Goal: Information Seeking & Learning: Learn about a topic

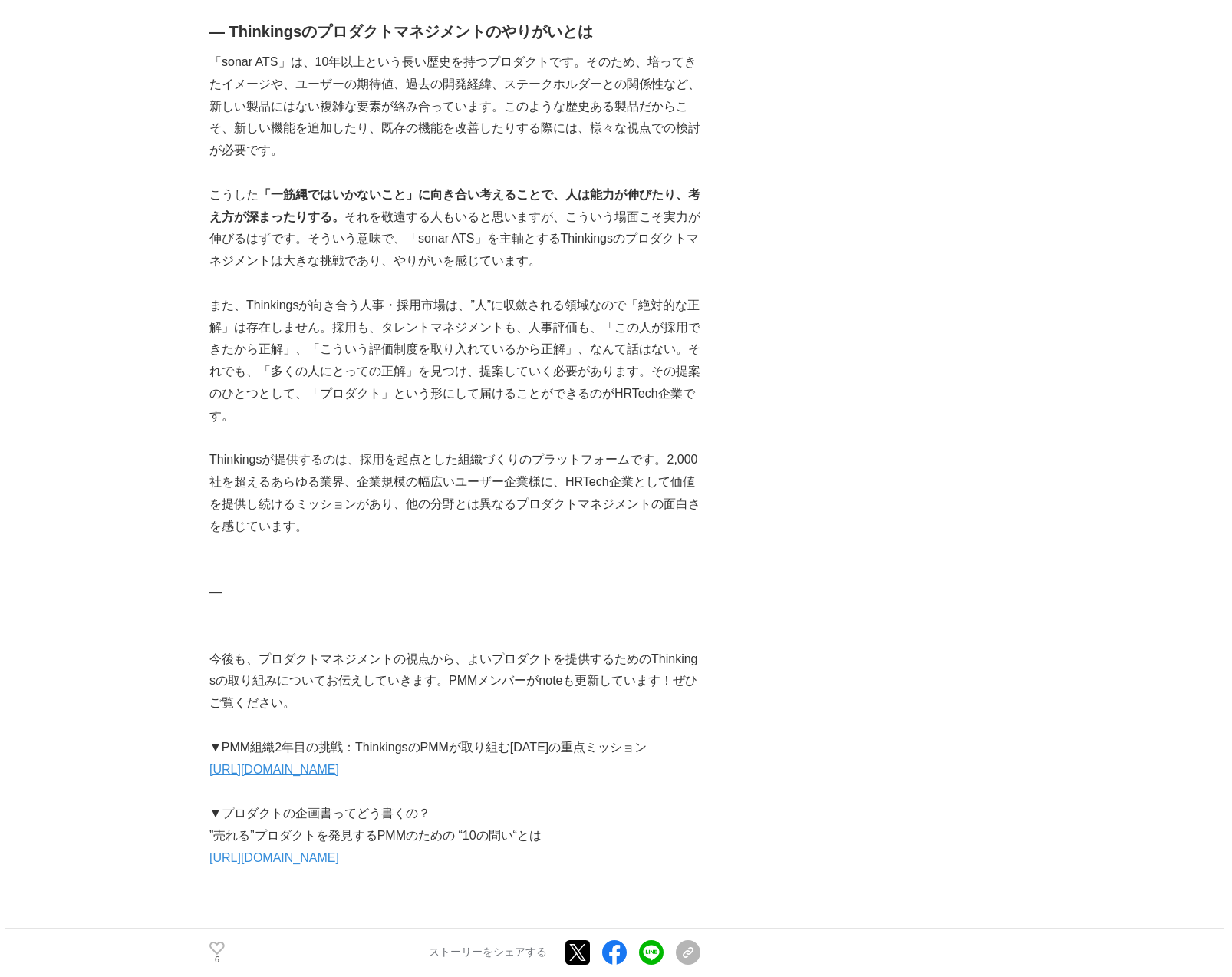
scroll to position [3710, 0]
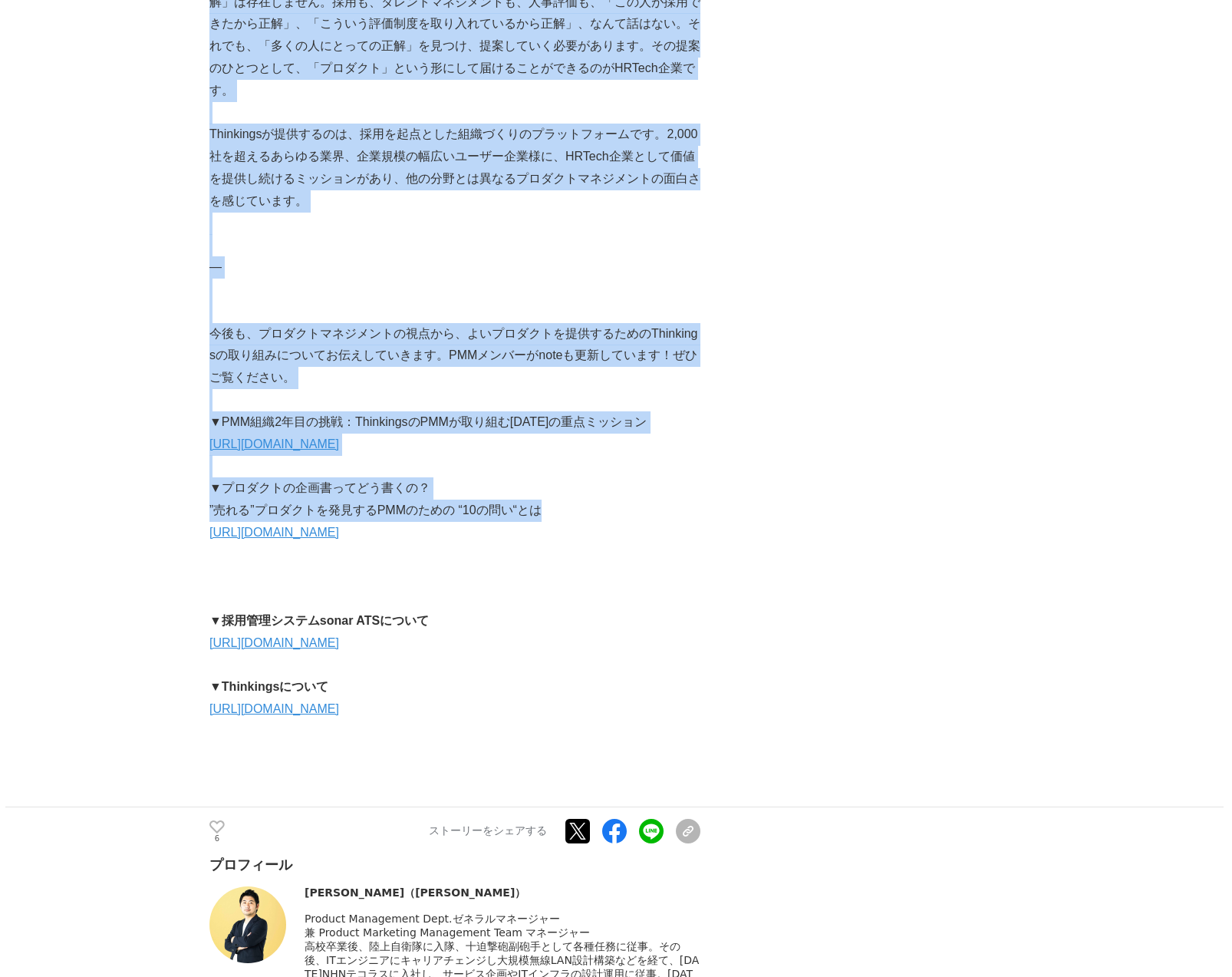
drag, startPoint x: 205, startPoint y: 486, endPoint x: 571, endPoint y: 490, distance: 366.0
click at [571, 499] on p "”売れる”プロダクトを発見するPMMのための “10の問い“とは" at bounding box center [455, 510] width 491 height 22
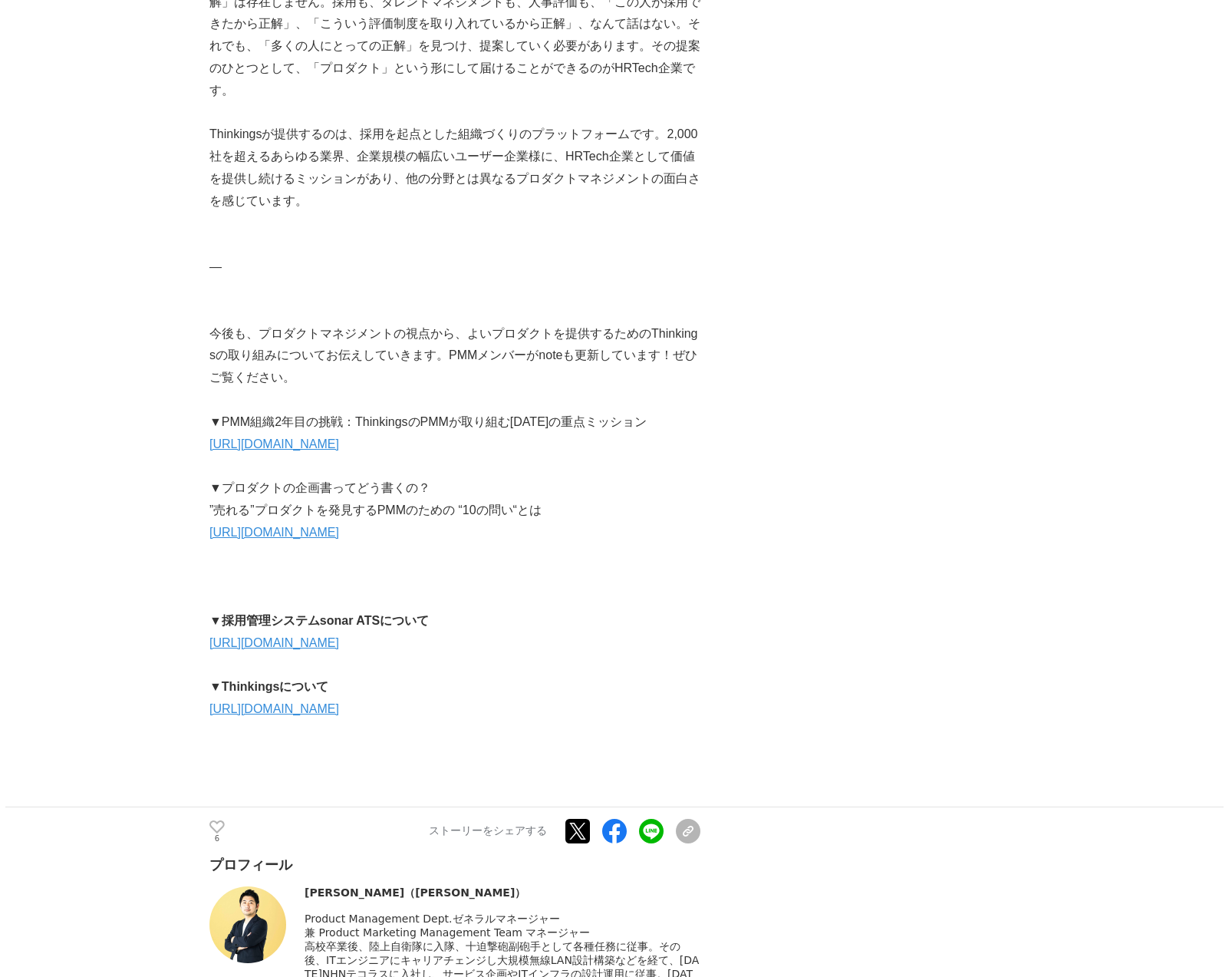
scroll to position [3895, 0]
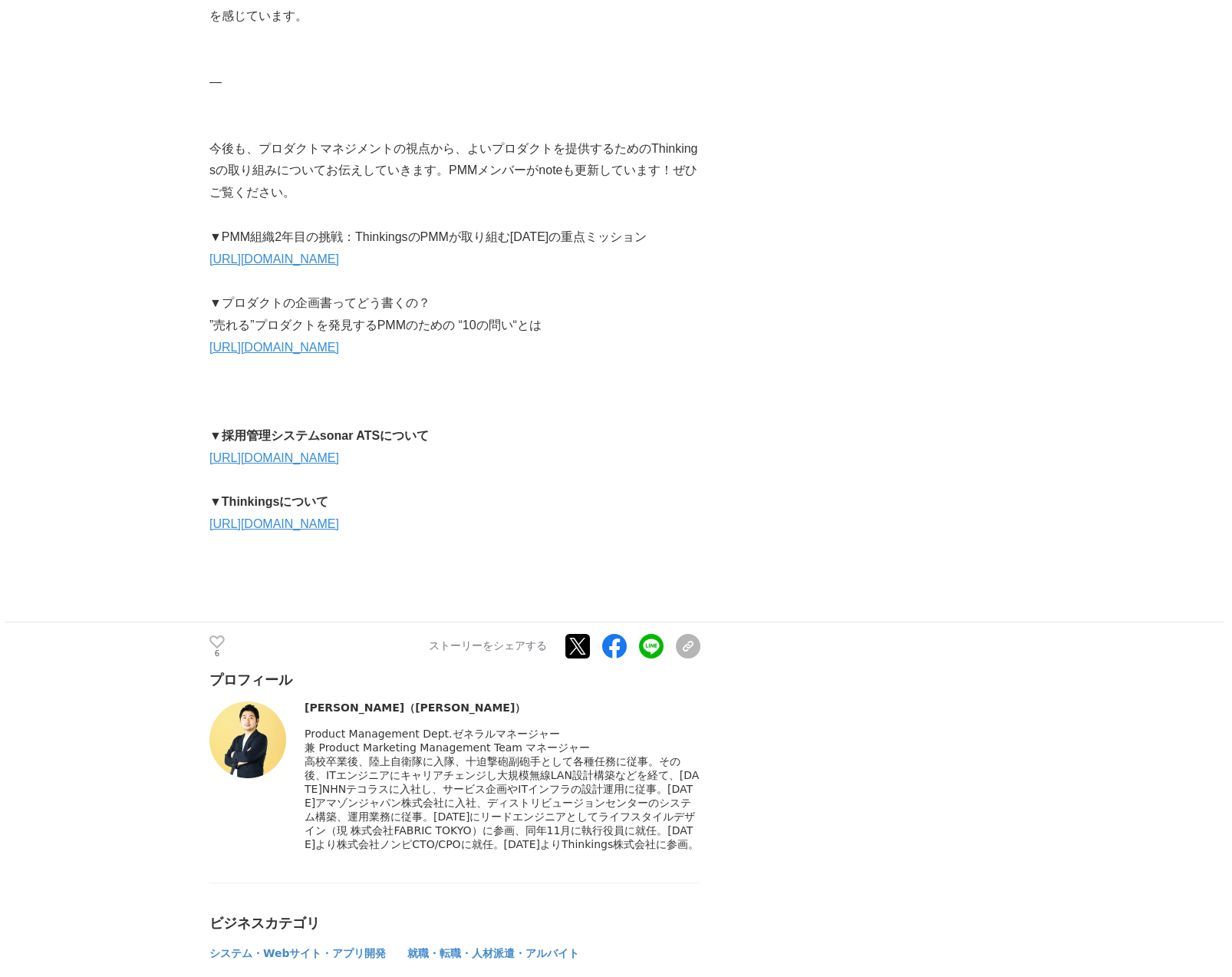
drag, startPoint x: 352, startPoint y: 858, endPoint x: 309, endPoint y: 692, distance: 171.5
click at [309, 701] on div "[PERSON_NAME]（[PERSON_NAME]） Product Management Dept.ゼネラルマネージャー" at bounding box center [502, 776] width 396 height 150
copy div "lo ip（dolo sit） Ametcon Adipiscing Elit.seddoeiusm t Incidid Utlaboree Dolorema…"
click at [425, 773] on div at bounding box center [502, 803] width 396 height 96
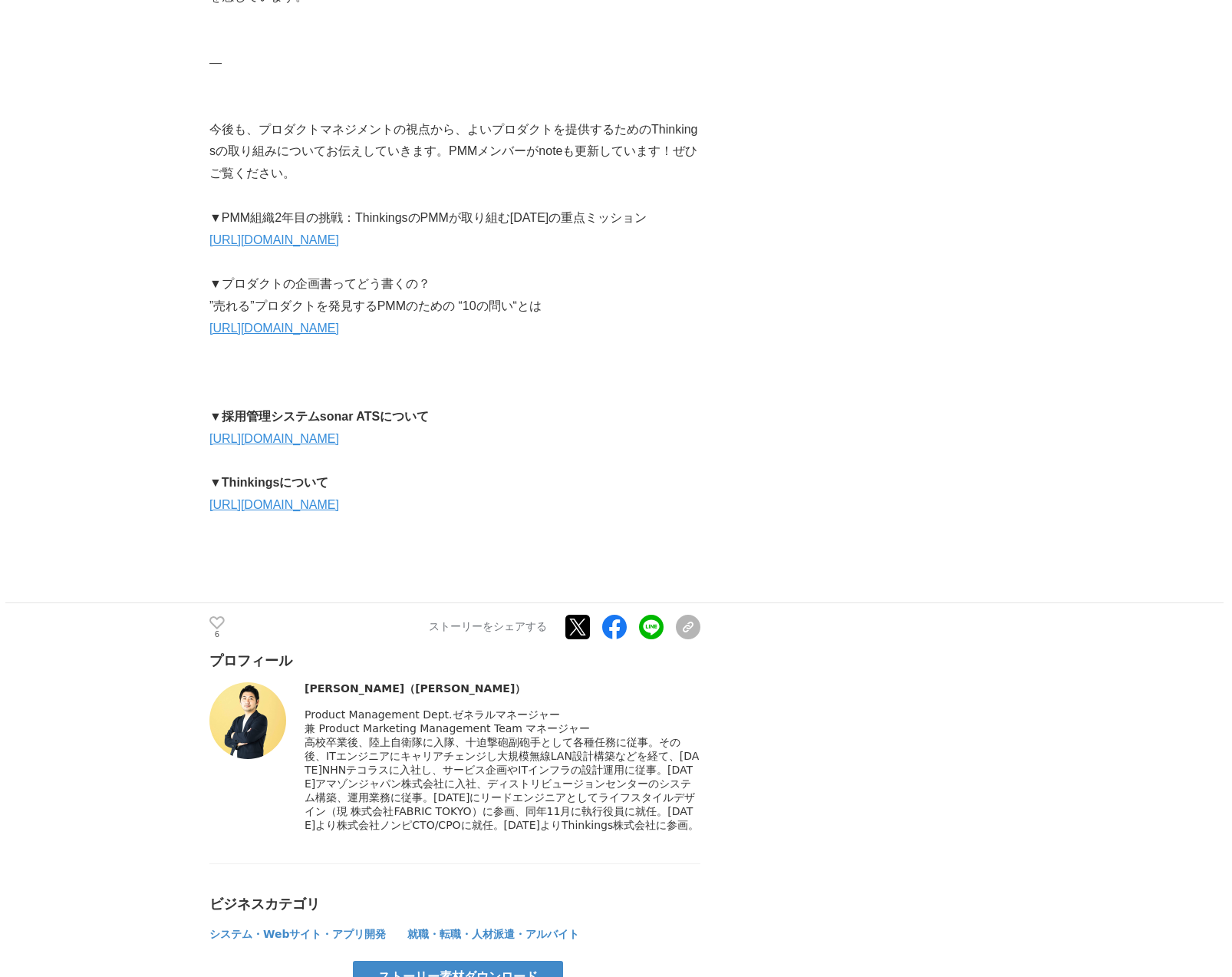
drag, startPoint x: 588, startPoint y: 827, endPoint x: 675, endPoint y: 829, distance: 87.0
click at [675, 829] on span "高校卒業後、陸上自衛隊に入隊、十迫撃砲副砲手として各種任務に従事。その後、ITエンジニアにキャリアチェンジし大規模無線LAN設計構築などを経て、[DATE]N…" at bounding box center [502, 783] width 395 height 96
copy span "Thinkings株式会社"
